Goal: Task Accomplishment & Management: Manage account settings

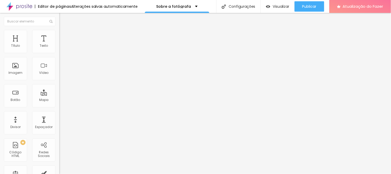
type input "55"
type input "54"
type input "52"
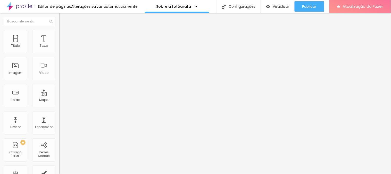
type input "52"
type input "51"
type input "50"
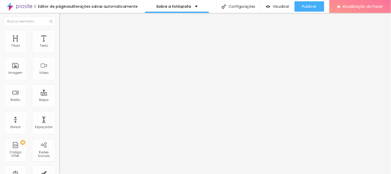
type input "49"
type input "48"
type input "47"
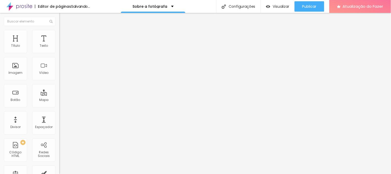
type input "47"
type input "45"
type input "44"
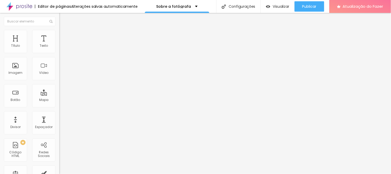
type input "42"
type input "41"
type input "40"
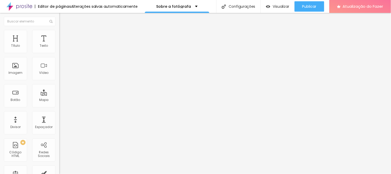
type input "40"
drag, startPoint x: 28, startPoint y: 108, endPoint x: 22, endPoint y: 105, distance: 6.5
click at [59, 122] on input "range" at bounding box center [75, 124] width 33 height 4
type input "39"
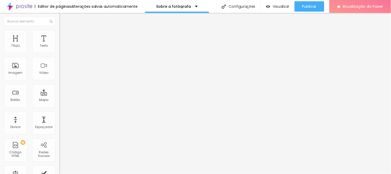
type input "38"
type input "37"
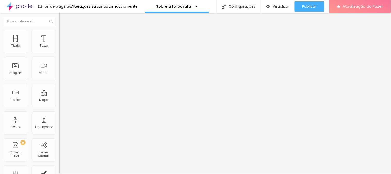
click at [59, 122] on input "range" at bounding box center [75, 124] width 33 height 4
click at [59, 31] on img at bounding box center [61, 32] width 5 height 5
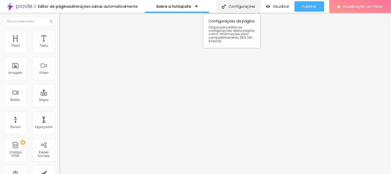
click at [242, 3] on div "Configurações" at bounding box center [238, 6] width 44 height 13
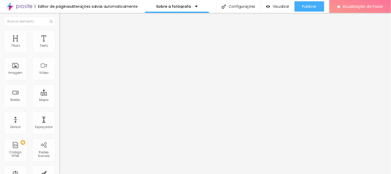
type input "S"
type input "Investimento Festa Infantil"
drag, startPoint x: 193, startPoint y: 77, endPoint x: 150, endPoint y: 76, distance: 43.1
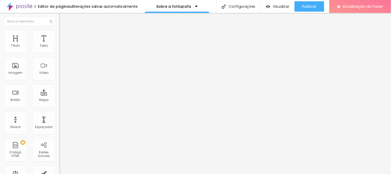
type input "/investimentoFestaInfantil"
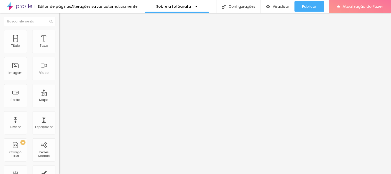
type input "Festa Infantil"
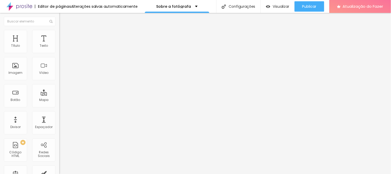
click at [14, 64] on div "Imagem" at bounding box center [15, 68] width 23 height 23
click at [19, 66] on div "Imagem" at bounding box center [15, 68] width 23 height 23
click at [62, 44] on font "Adicionar imagem" at bounding box center [77, 42] width 30 height 4
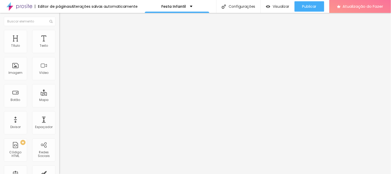
scroll to position [44, 0]
type input "10"
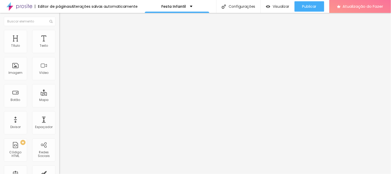
type input "8.4"
type input "7.8"
type input "7.4"
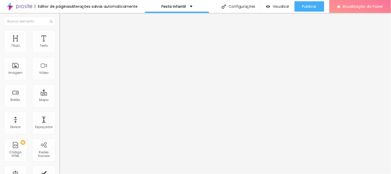
type input "7.4"
type input "7.3"
type input "7.1"
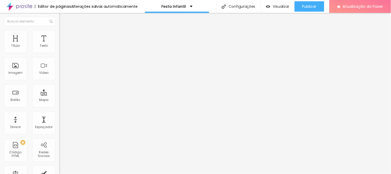
type input "6.9"
type input "6.7"
type input "6.5"
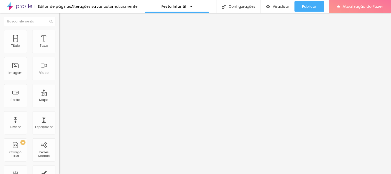
type input "6.5"
type input "6.3"
type input "6"
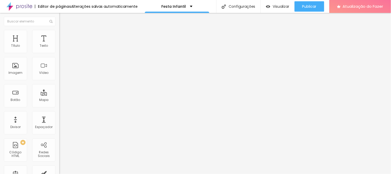
type input "5.8"
drag, startPoint x: 29, startPoint y: 119, endPoint x: 21, endPoint y: 116, distance: 8.1
type input "5.8"
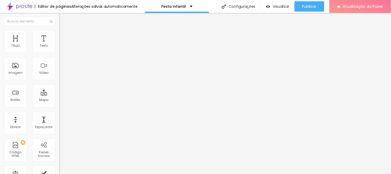
click at [59, 33] on img at bounding box center [61, 32] width 5 height 5
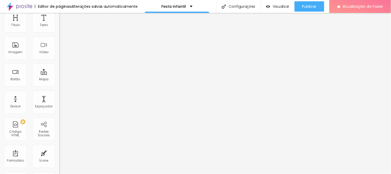
scroll to position [0, 0]
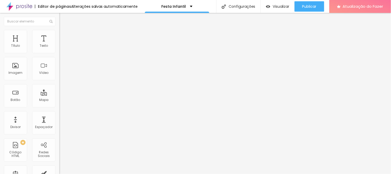
click at [59, 32] on ul "Estilo Avançado" at bounding box center [88, 30] width 59 height 10
click at [59, 29] on img at bounding box center [61, 27] width 5 height 5
click at [59, 16] on button "Editar nulo" at bounding box center [88, 19] width 59 height 12
click at [42, 37] on div "Texto" at bounding box center [43, 41] width 23 height 23
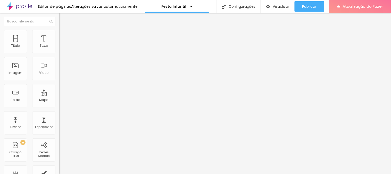
click at [59, 81] on font "Original" at bounding box center [65, 78] width 12 height 4
click at [59, 90] on font "Quadrado" at bounding box center [67, 88] width 17 height 4
click at [59, 87] on font "Padrão" at bounding box center [65, 84] width 12 height 4
click at [59, 84] on font "Cinema" at bounding box center [65, 81] width 13 height 4
click at [59, 88] on div "Padrão 4:3" at bounding box center [88, 86] width 59 height 3
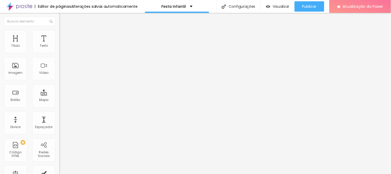
click at [59, 92] on font "Quadrado" at bounding box center [67, 89] width 17 height 4
click at [59, 73] on img at bounding box center [61, 72] width 4 height 4
click at [59, 94] on div "Proporção 1:1 Quadrado Cinema 16:9 Padrão 4:3 Quadrado 1:1 Original" at bounding box center [88, 84] width 59 height 20
click at [59, 81] on font "1:1 Quadrado" at bounding box center [69, 78] width 20 height 4
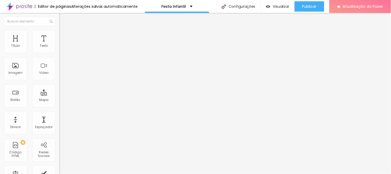
click at [59, 84] on font "Cinema" at bounding box center [65, 81] width 13 height 4
click at [41, 122] on div "Espaçador" at bounding box center [43, 122] width 23 height 23
click at [45, 128] on font "Espaçador" at bounding box center [44, 127] width 18 height 4
click at [16, 123] on div "Divisor" at bounding box center [15, 122] width 23 height 23
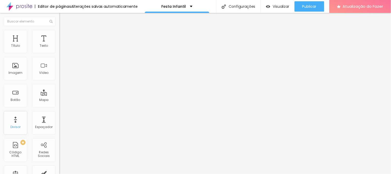
click at [16, 123] on div "Divisor" at bounding box center [15, 122] width 23 height 23
click at [59, 35] on li "Avançado" at bounding box center [88, 37] width 59 height 5
click at [59, 30] on img at bounding box center [61, 32] width 5 height 5
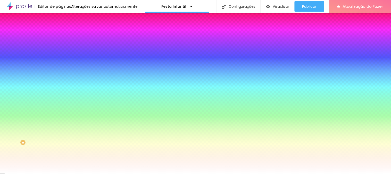
click at [61, 81] on icon "button" at bounding box center [62, 82] width 3 height 3
click at [41, 174] on div at bounding box center [195, 174] width 391 height 0
click at [59, 49] on div at bounding box center [88, 49] width 59 height 0
click at [27, 66] on div at bounding box center [195, 87] width 391 height 174
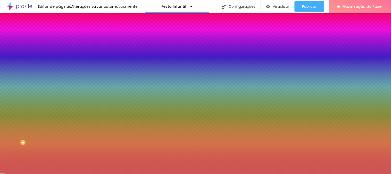
type input "#CC5757"
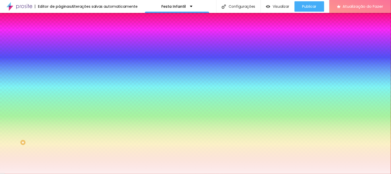
click at [10, 59] on div at bounding box center [195, 87] width 391 height 174
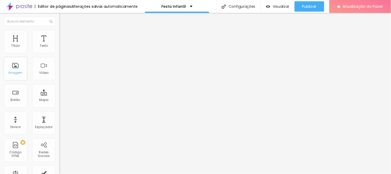
click at [15, 71] on font "Imagem" at bounding box center [16, 72] width 14 height 4
click at [62, 44] on font "Adicionar imagem" at bounding box center [77, 42] width 30 height 4
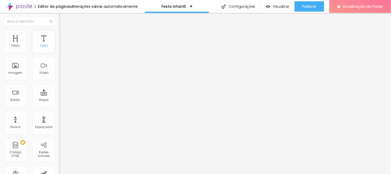
click at [35, 40] on div "Texto" at bounding box center [43, 41] width 23 height 23
click at [59, 32] on img at bounding box center [61, 32] width 5 height 5
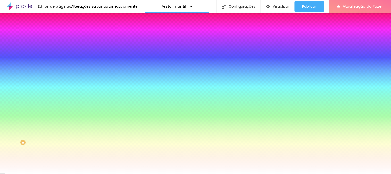
click at [59, 35] on li "Avançado" at bounding box center [88, 37] width 59 height 5
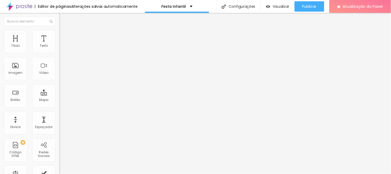
click at [59, 29] on img at bounding box center [61, 27] width 5 height 5
click at [63, 17] on img "button" at bounding box center [65, 19] width 4 height 4
click at [59, 81] on font "Original" at bounding box center [65, 78] width 12 height 4
click at [59, 84] on font "Cinema" at bounding box center [65, 81] width 13 height 4
click at [64, 36] on font "Avançado" at bounding box center [72, 38] width 17 height 4
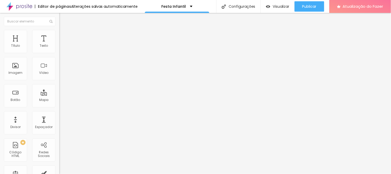
type input "15"
type input "10"
type input "5"
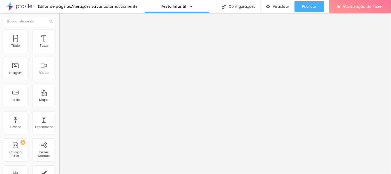
type input "5"
type input "0"
type input "5"
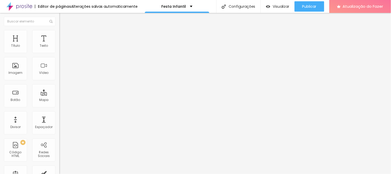
type input "10"
type input "15"
type input "20"
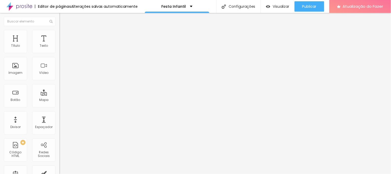
type input "20"
type input "25"
type input "20"
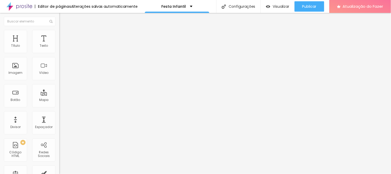
type input "15"
type input "10"
drag, startPoint x: 30, startPoint y: 49, endPoint x: 21, endPoint y: 53, distance: 10.1
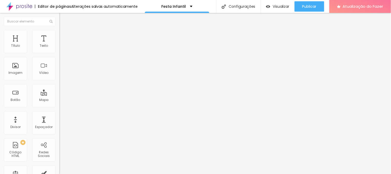
type input "10"
click at [59, 100] on input "range" at bounding box center [75, 102] width 33 height 4
type input "45"
type input "0"
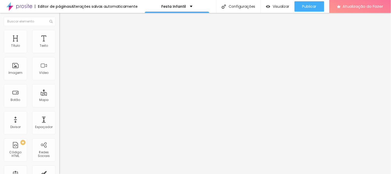
type input "0"
drag, startPoint x: 15, startPoint y: 61, endPoint x: 5, endPoint y: 60, distance: 9.3
type input "0"
click at [59, 173] on input "range" at bounding box center [75, 175] width 33 height 4
click at [59, 35] on img at bounding box center [61, 37] width 5 height 5
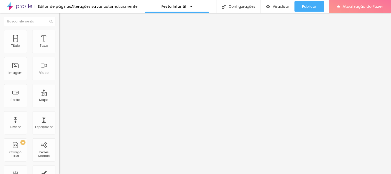
type input "31"
type input "0"
drag, startPoint x: 14, startPoint y: 59, endPoint x: 4, endPoint y: 57, distance: 10.0
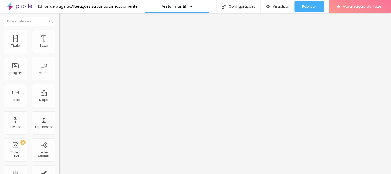
type input "0"
click at [59, 173] on input "range" at bounding box center [75, 175] width 33 height 4
click at [42, 42] on div "Texto" at bounding box center [43, 41] width 23 height 23
